Goal: Task Accomplishment & Management: Complete application form

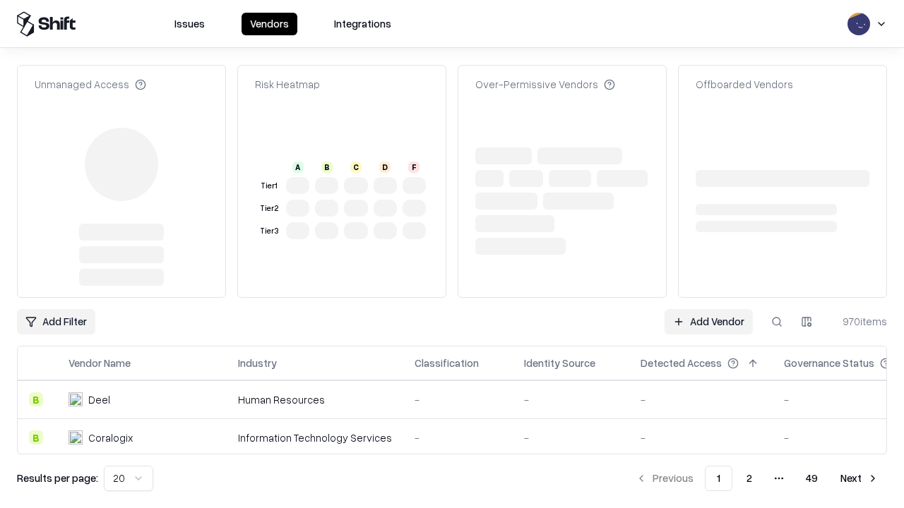
click at [708, 309] on link "Add Vendor" at bounding box center [708, 321] width 88 height 25
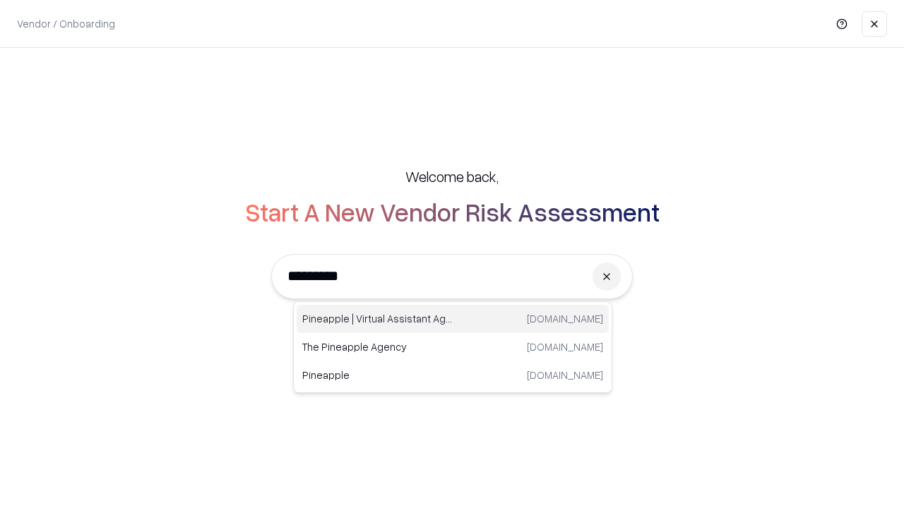
click at [452, 319] on div "Pineapple | Virtual Assistant Agency [DOMAIN_NAME]" at bounding box center [452, 319] width 312 height 28
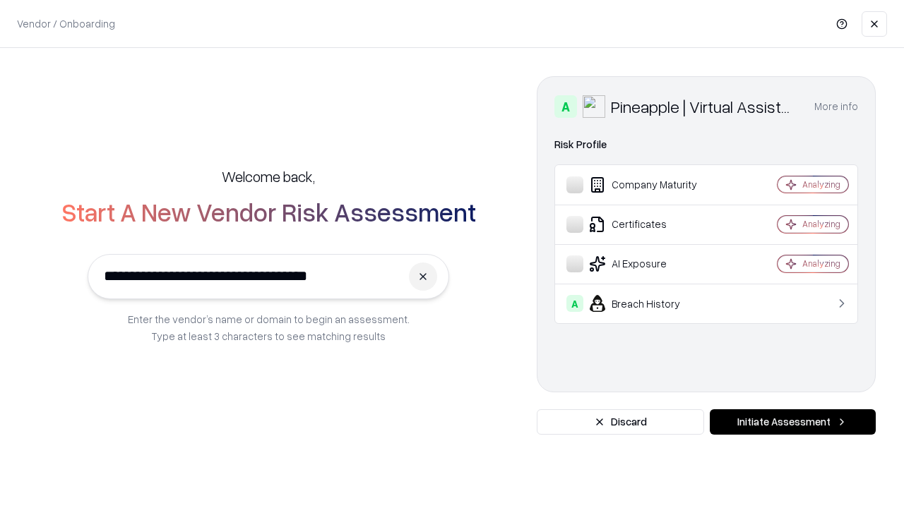
type input "**********"
click at [792, 422] on button "Initiate Assessment" at bounding box center [792, 421] width 166 height 25
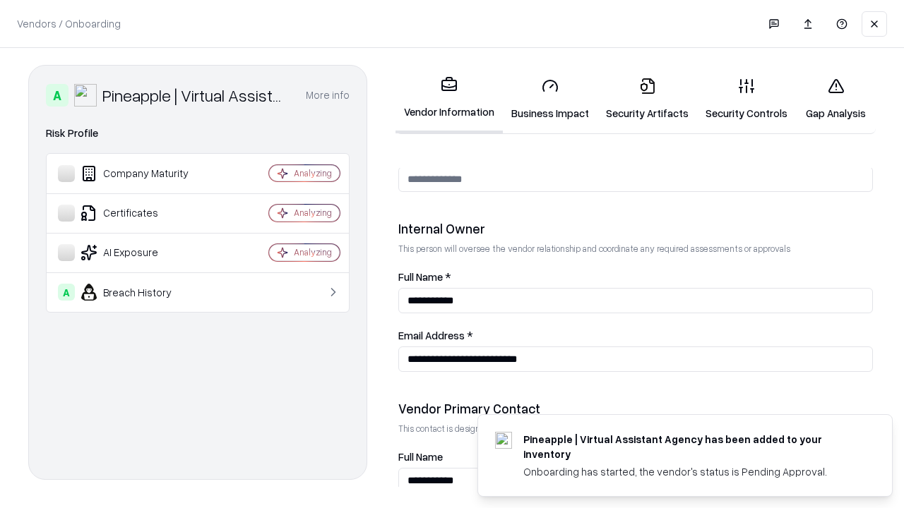
scroll to position [731, 0]
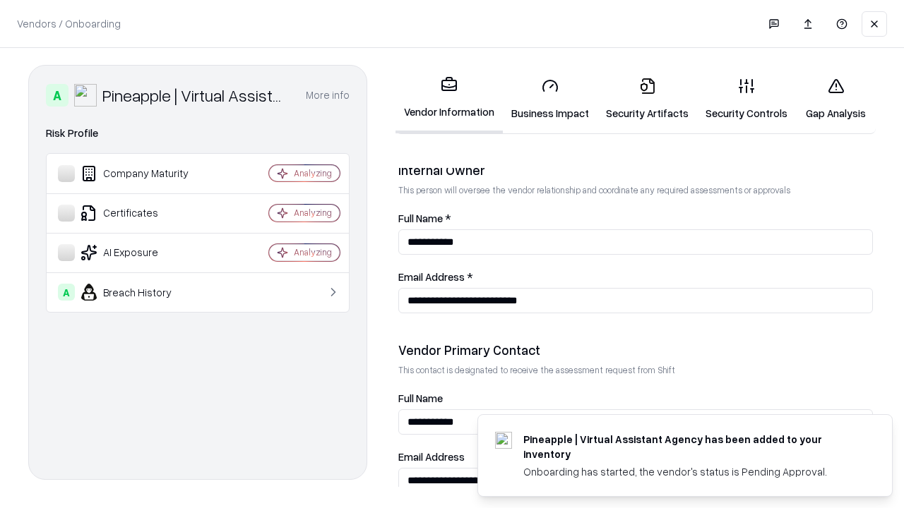
click at [550, 99] on link "Business Impact" at bounding box center [550, 99] width 95 height 66
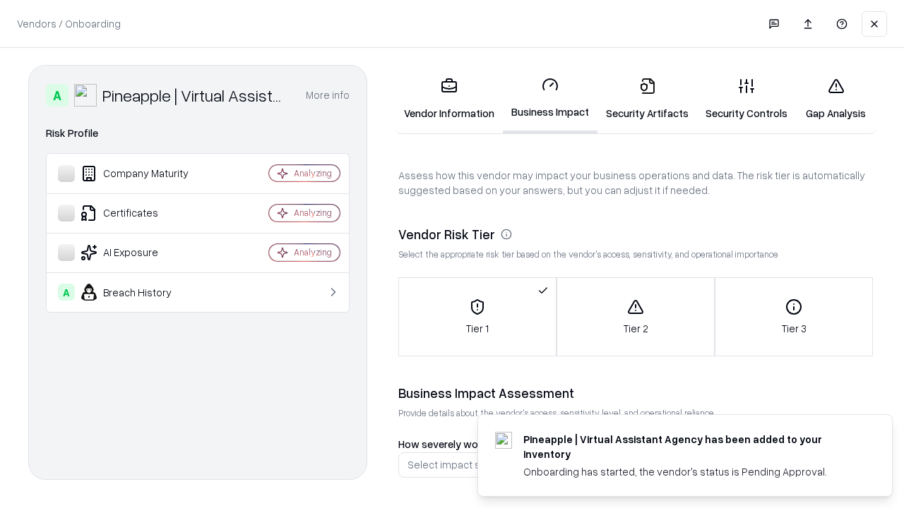
click at [647, 99] on link "Security Artifacts" at bounding box center [647, 99] width 100 height 66
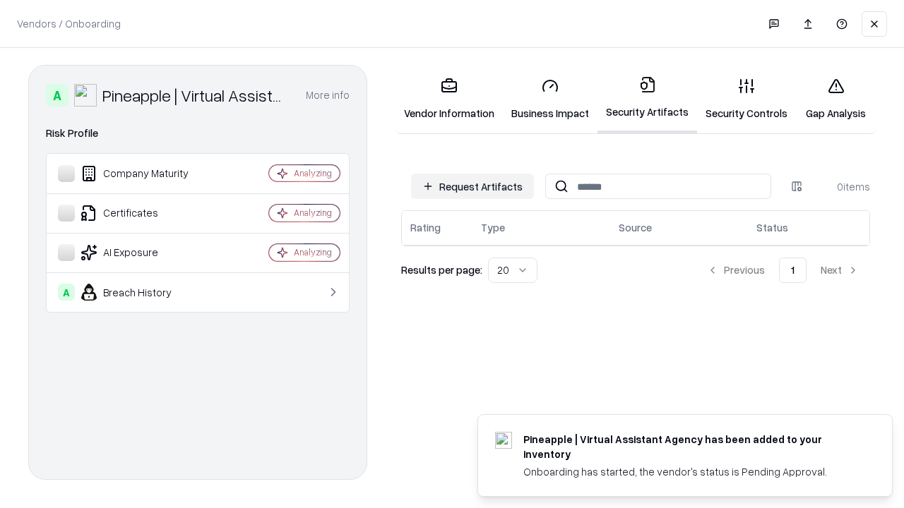
click at [472, 186] on button "Request Artifacts" at bounding box center [472, 186] width 123 height 25
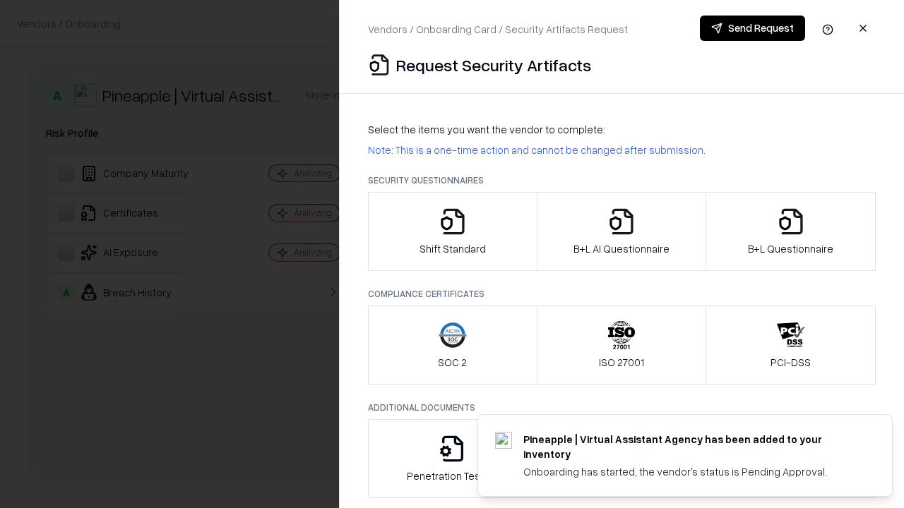
click at [452, 232] on icon "button" at bounding box center [452, 222] width 28 height 28
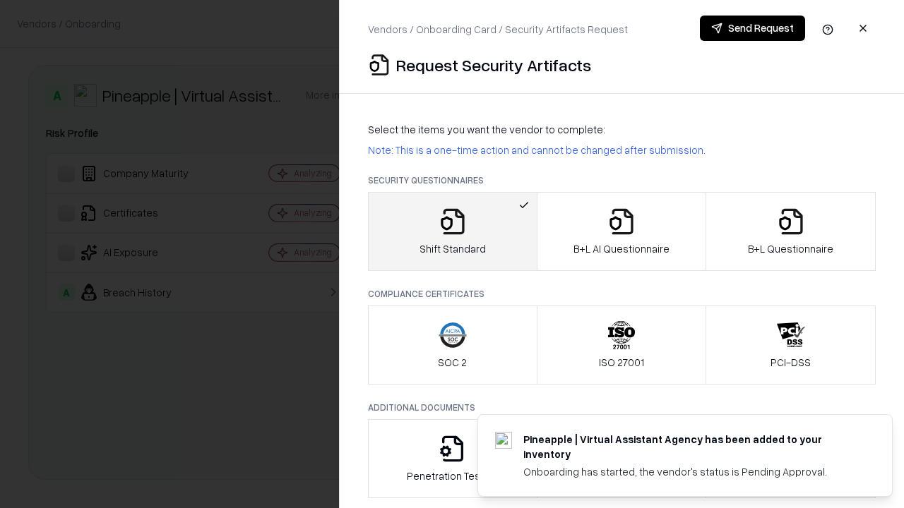
click at [752, 28] on button "Send Request" at bounding box center [752, 28] width 105 height 25
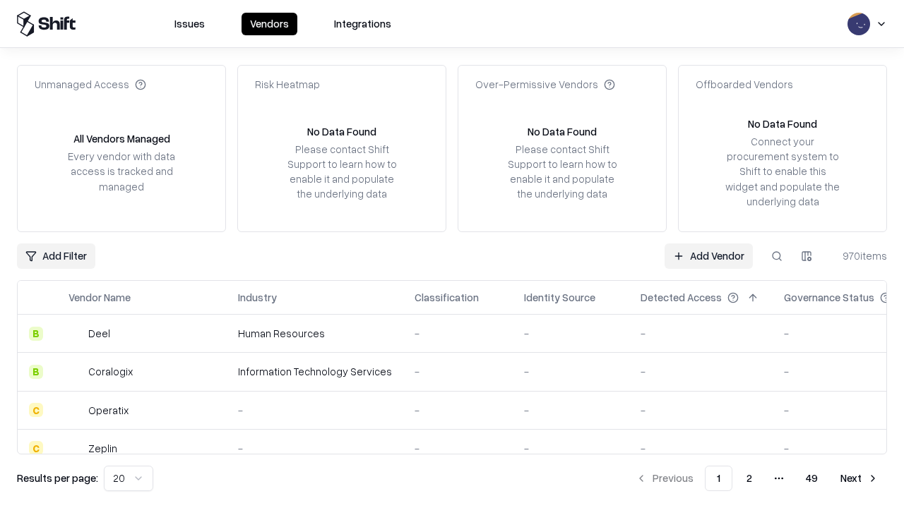
click at [776, 256] on button at bounding box center [776, 256] width 25 height 25
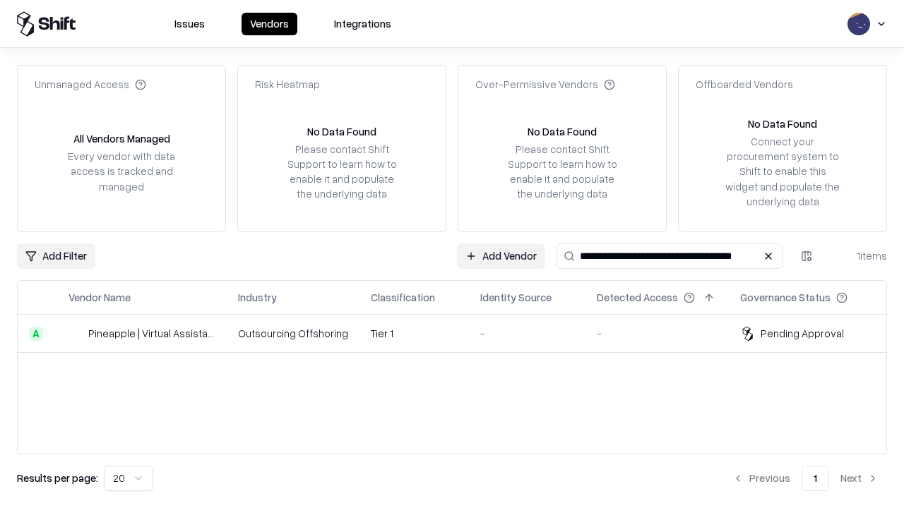
type input "**********"
click at [460, 333] on td "Tier 1" at bounding box center [413, 334] width 109 height 38
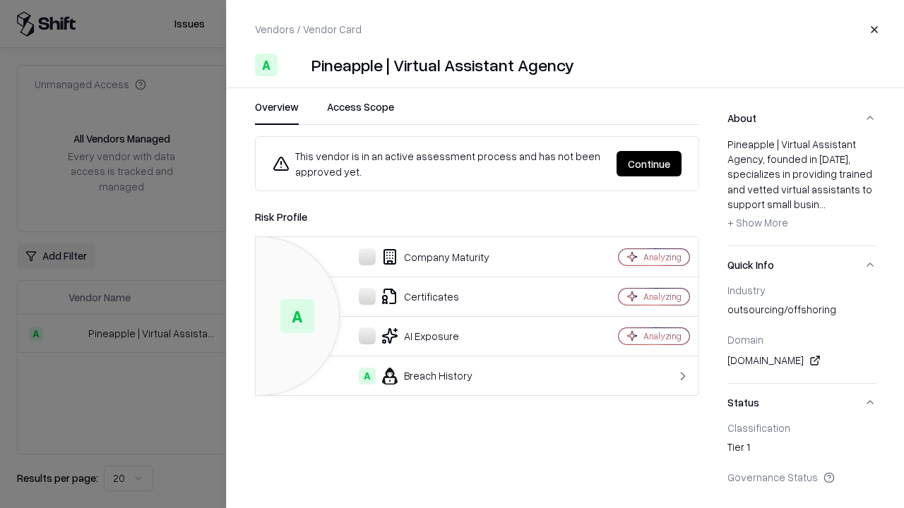
click at [649, 164] on button "Continue" at bounding box center [648, 163] width 65 height 25
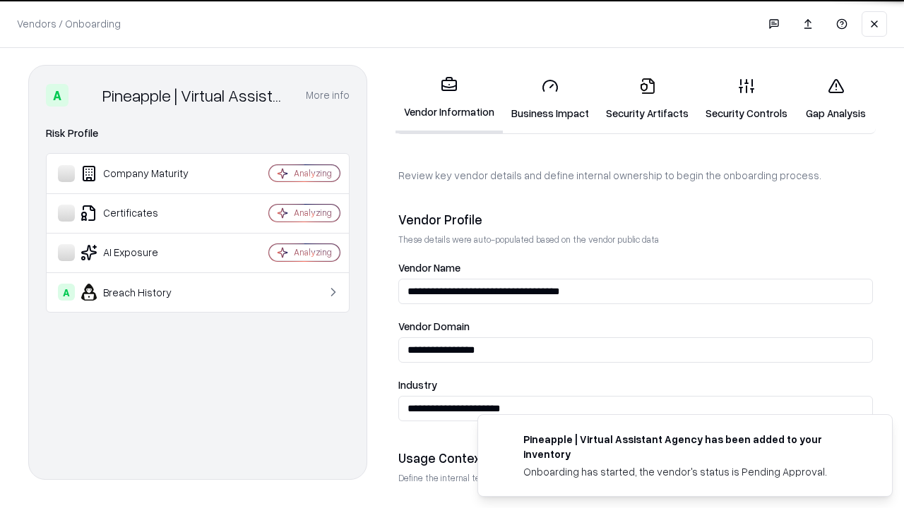
click at [647, 99] on link "Security Artifacts" at bounding box center [647, 99] width 100 height 66
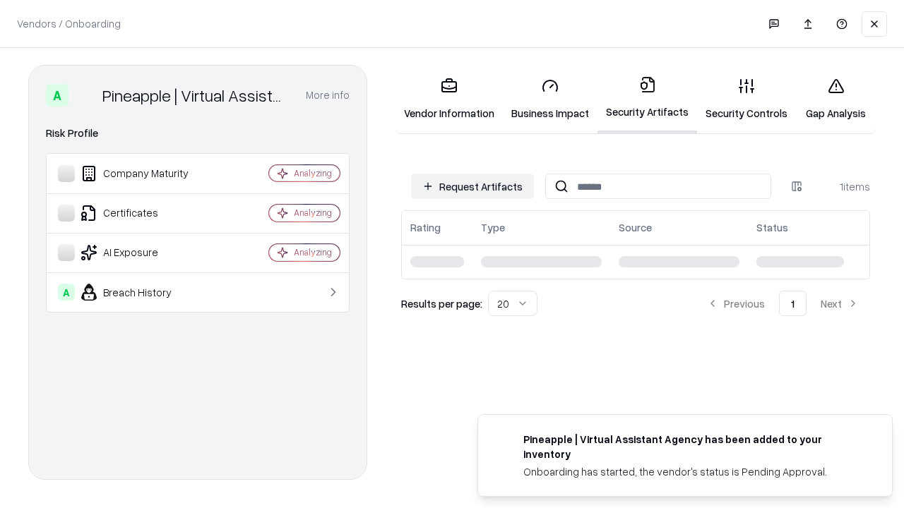
click at [746, 99] on link "Security Controls" at bounding box center [746, 99] width 99 height 66
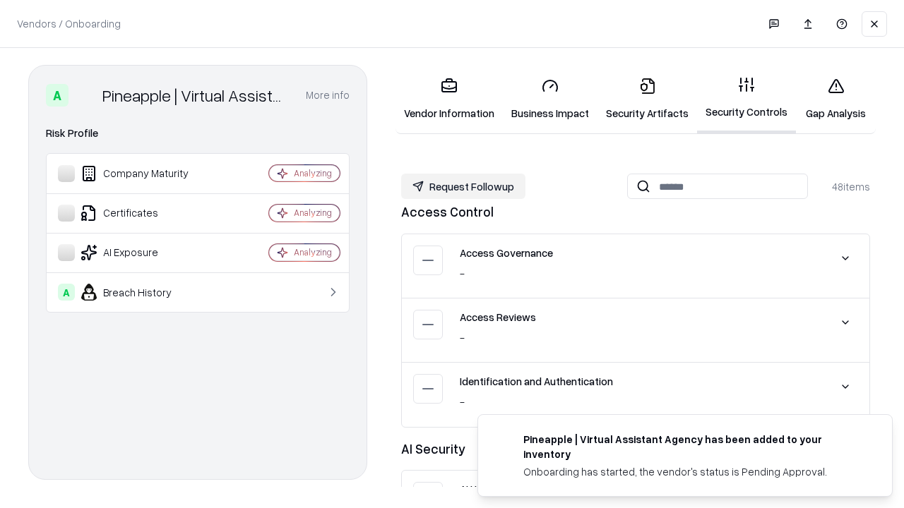
click at [463, 186] on button "Request Followup" at bounding box center [463, 186] width 124 height 25
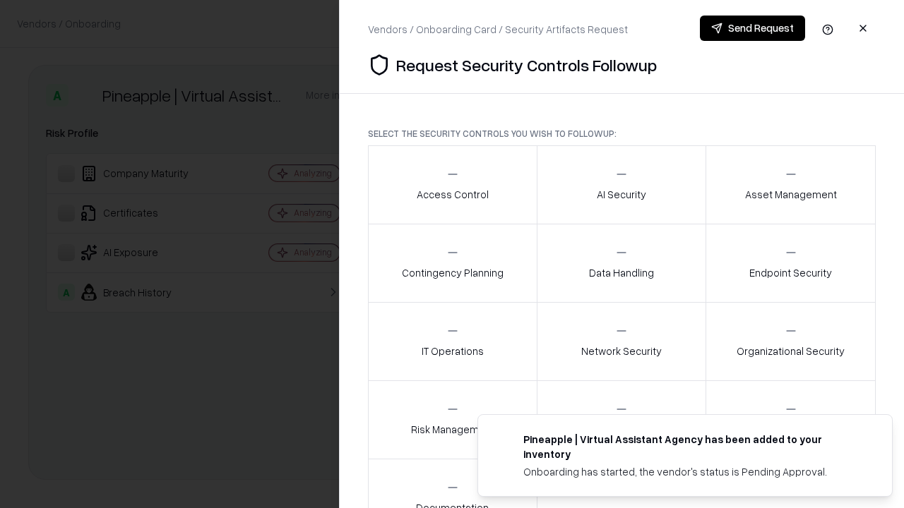
click at [452, 185] on div "Access Control" at bounding box center [452, 184] width 72 height 35
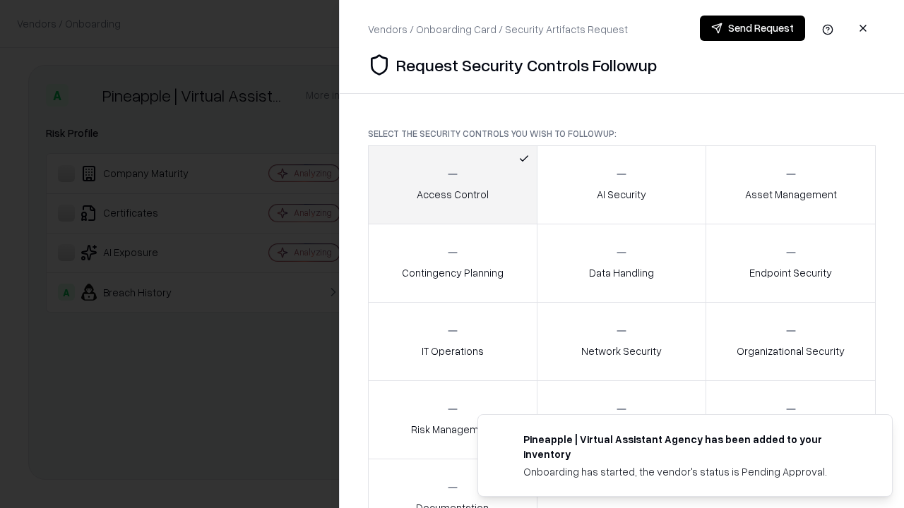
click at [752, 28] on button "Send Request" at bounding box center [752, 28] width 105 height 25
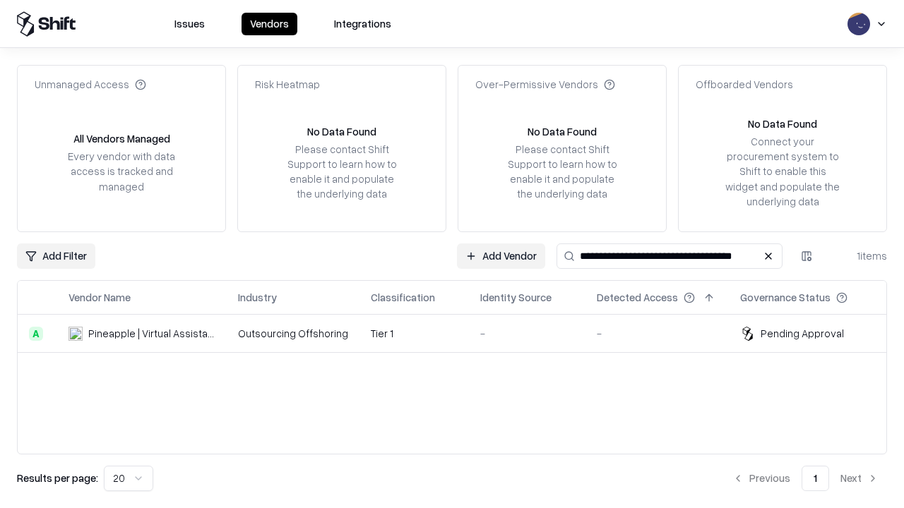
type input "**********"
click at [460, 333] on td "Tier 1" at bounding box center [413, 334] width 109 height 38
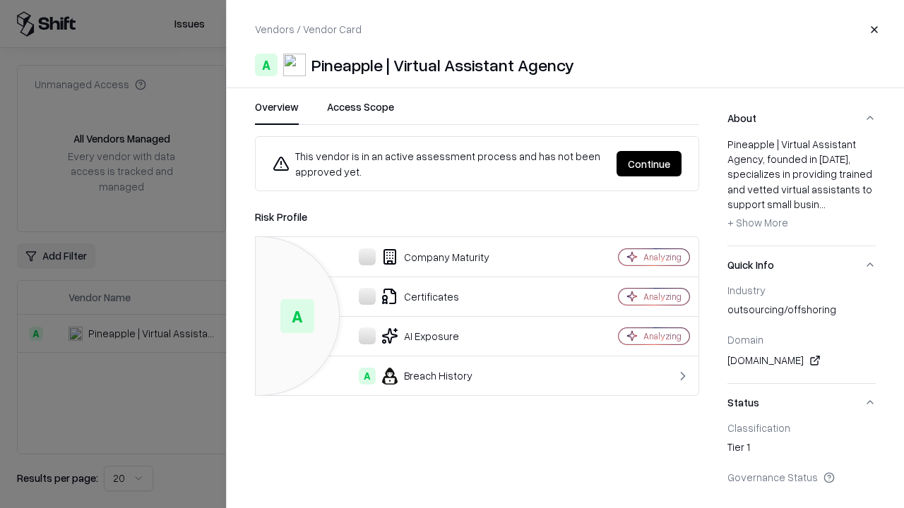
click at [649, 164] on button "Continue" at bounding box center [648, 163] width 65 height 25
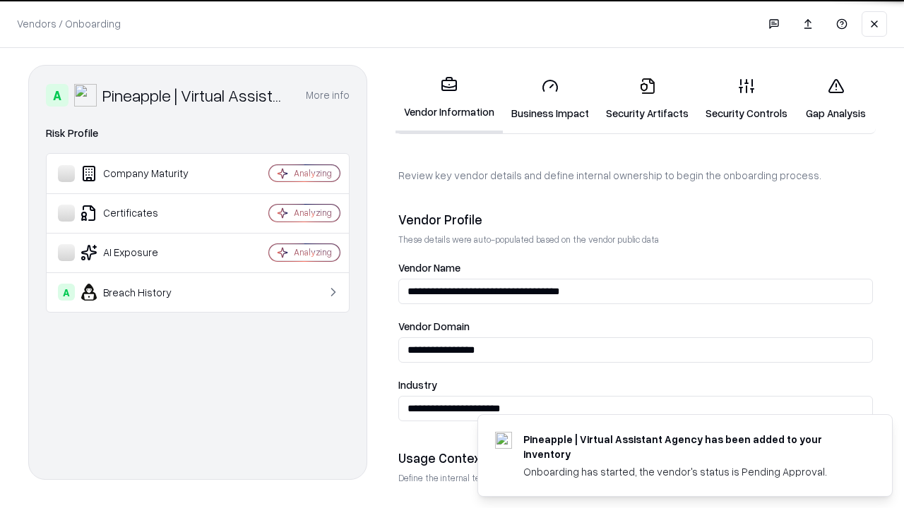
click at [835, 99] on link "Gap Analysis" at bounding box center [836, 99] width 80 height 66
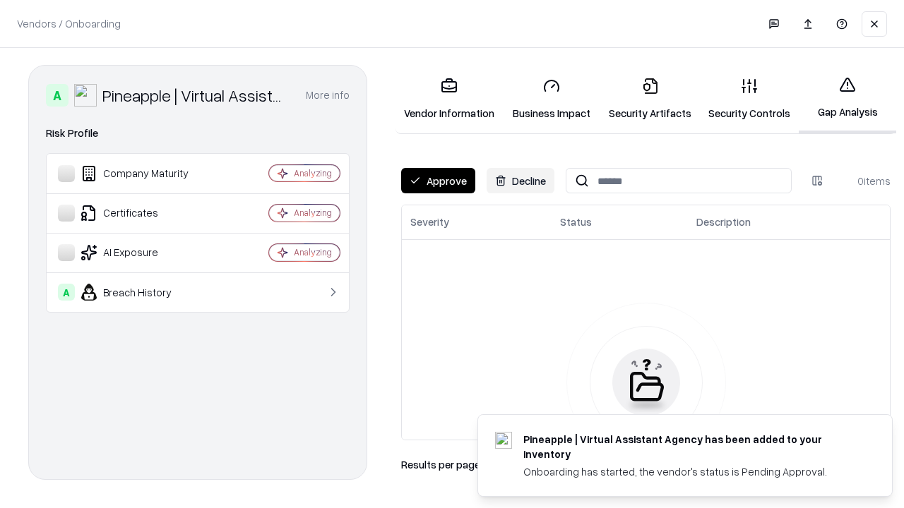
click at [438, 181] on button "Approve" at bounding box center [438, 180] width 74 height 25
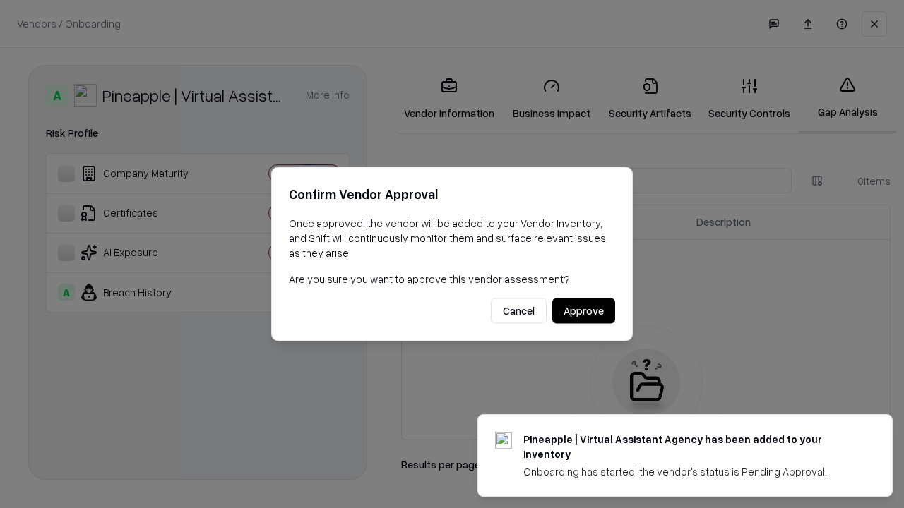
click at [583, 311] on button "Approve" at bounding box center [583, 311] width 63 height 25
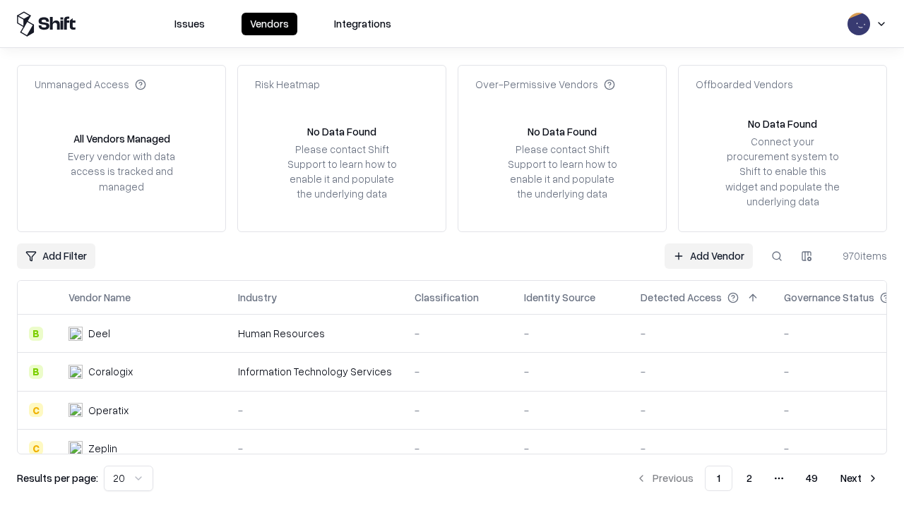
type input "**********"
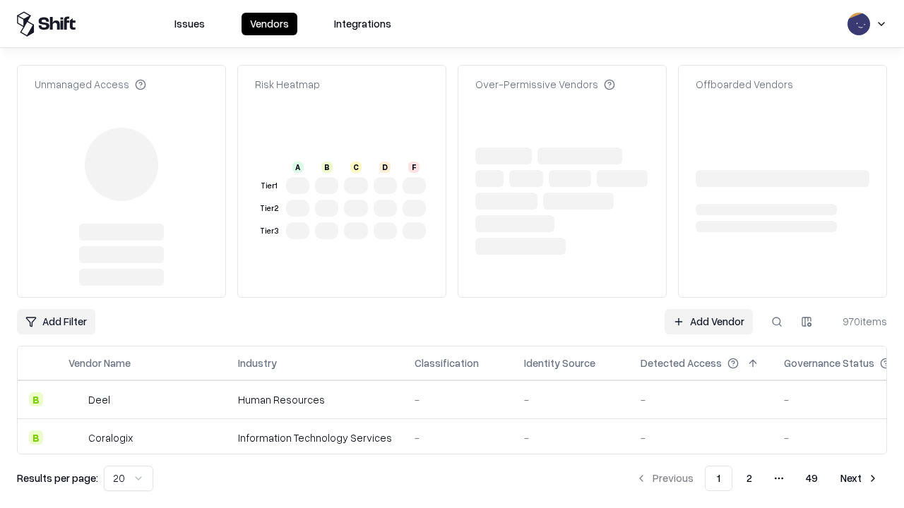
click at [708, 309] on link "Add Vendor" at bounding box center [708, 321] width 88 height 25
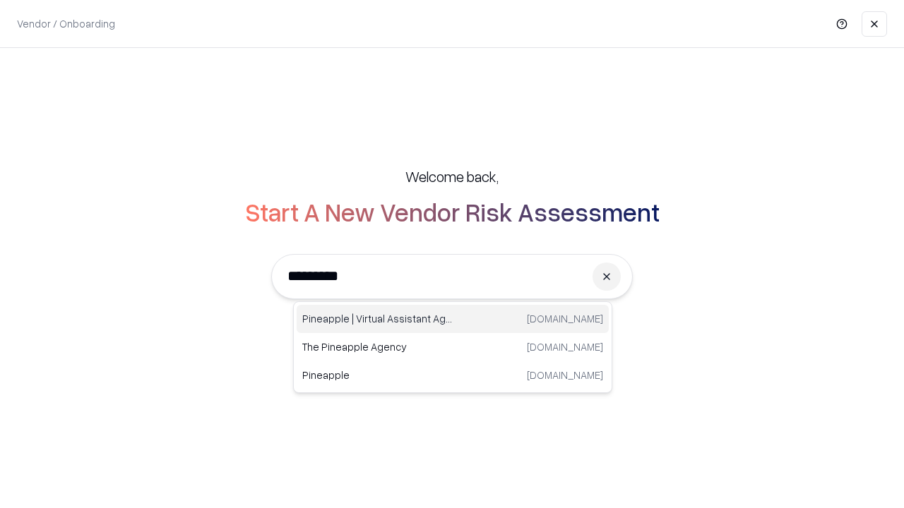
click at [452, 319] on div "Pineapple | Virtual Assistant Agency [DOMAIN_NAME]" at bounding box center [452, 319] width 312 height 28
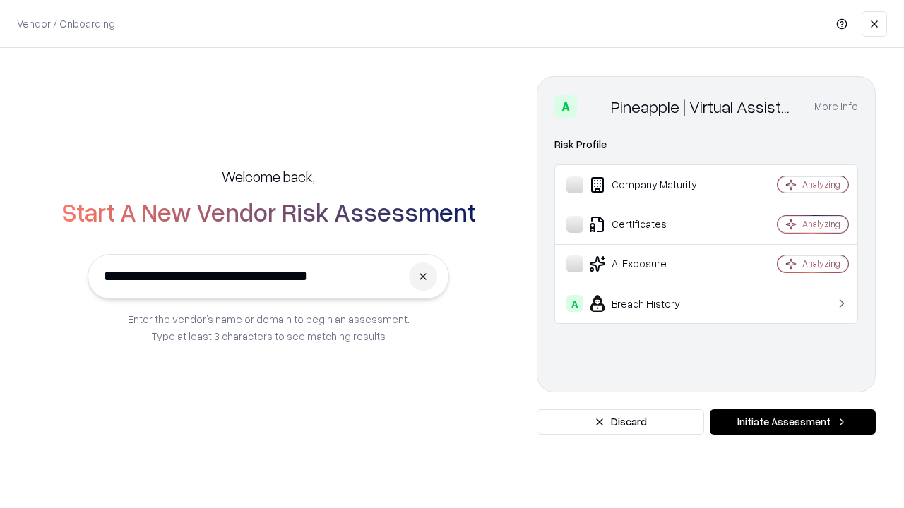
type input "**********"
click at [792, 422] on button "Initiate Assessment" at bounding box center [792, 421] width 166 height 25
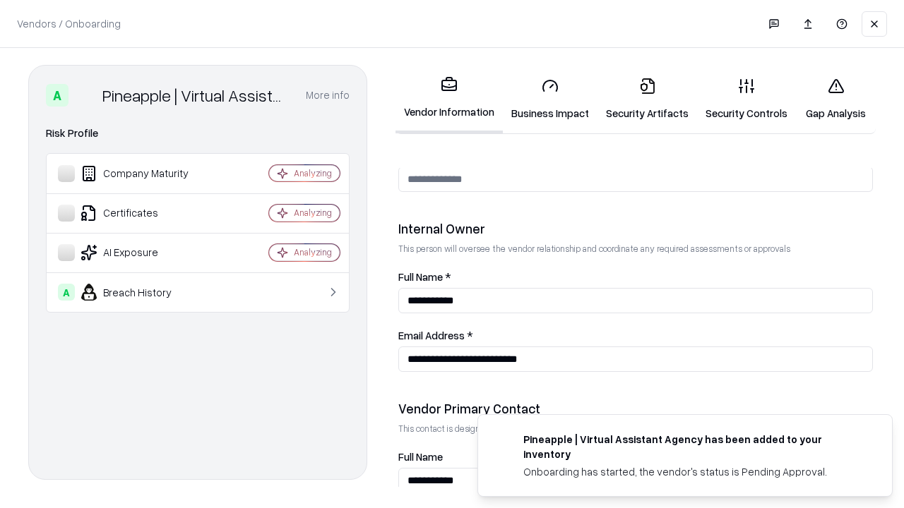
scroll to position [731, 0]
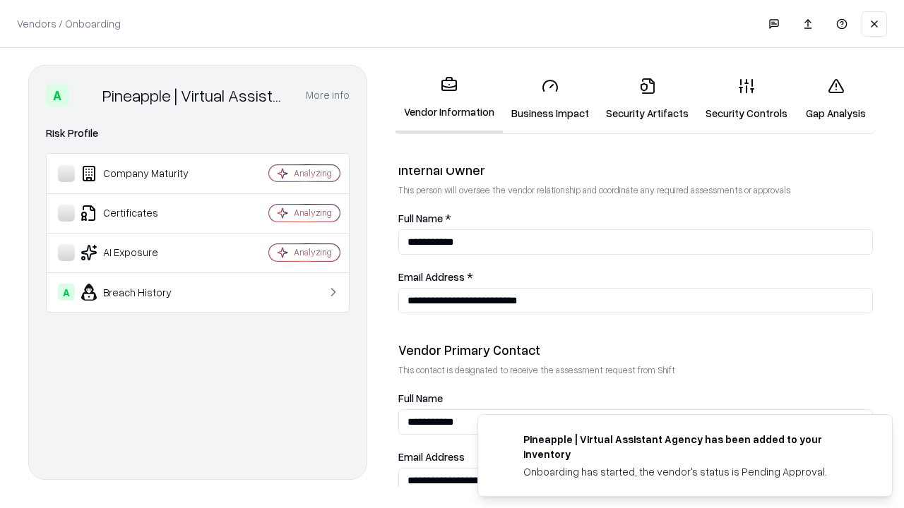
click at [835, 99] on link "Gap Analysis" at bounding box center [836, 99] width 80 height 66
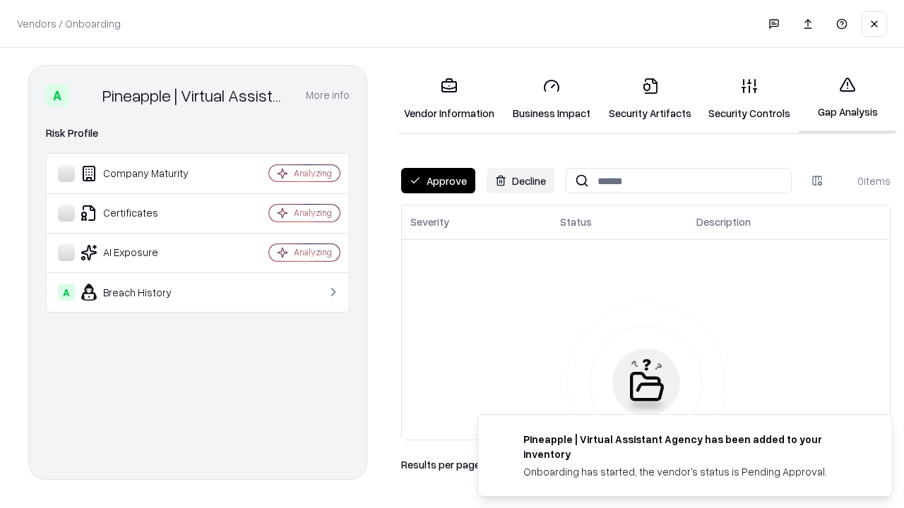
click at [438, 181] on button "Approve" at bounding box center [438, 180] width 74 height 25
